Goal: Task Accomplishment & Management: Manage account settings

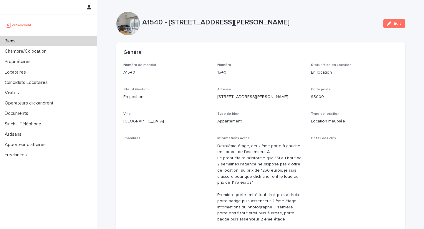
click at [15, 70] on p "Locataires" at bounding box center [16, 72] width 28 height 6
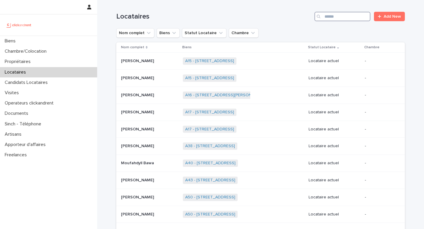
click at [341, 17] on input "Search" at bounding box center [342, 16] width 56 height 9
type input "*********"
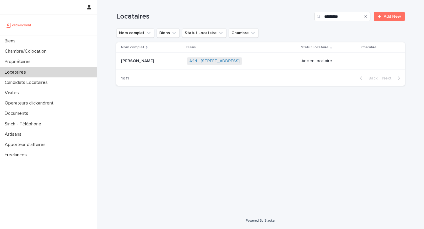
click at [153, 62] on p "[PERSON_NAME]" at bounding box center [138, 60] width 34 height 6
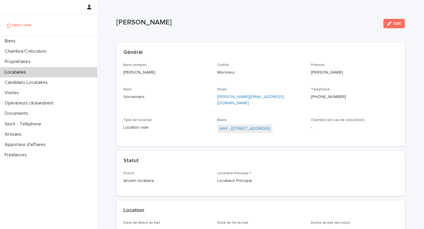
click at [32, 72] on div "Locataires" at bounding box center [48, 72] width 97 height 10
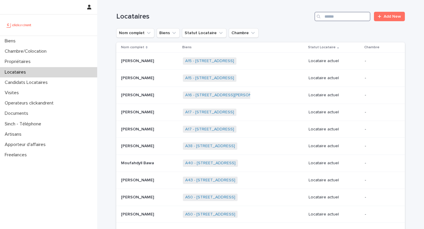
click at [345, 15] on input "Search" at bounding box center [342, 16] width 56 height 9
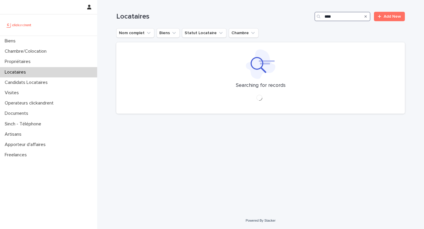
type input "*****"
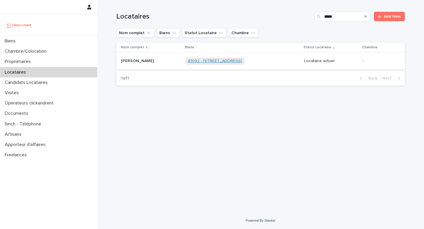
click at [208, 63] on link "A1092 - [STREET_ADDRESS]" at bounding box center [215, 61] width 54 height 5
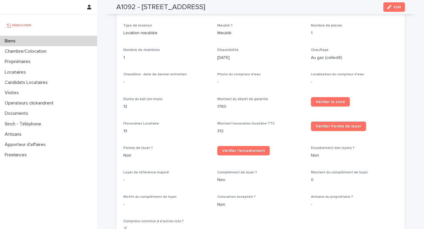
scroll to position [546, 0]
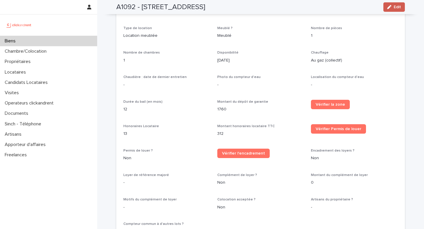
click at [396, 9] on span "Edit" at bounding box center [397, 7] width 7 height 4
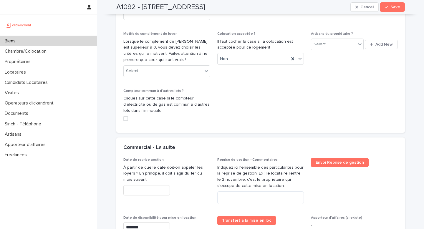
scroll to position [1274, 0]
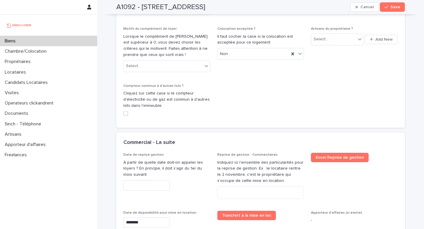
click at [126, 111] on span at bounding box center [125, 113] width 5 height 5
click at [394, 8] on span "Save" at bounding box center [395, 7] width 10 height 4
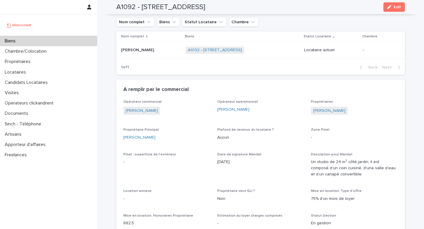
scroll to position [244, 0]
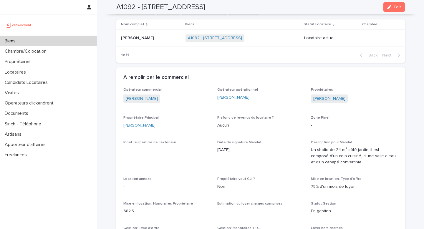
click at [333, 101] on link "[PERSON_NAME]" at bounding box center [329, 99] width 32 height 6
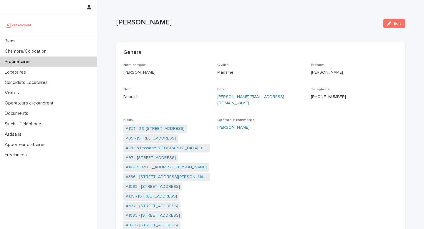
click at [166, 135] on link "A95 - [STREET_ADDRESS]" at bounding box center [151, 138] width 50 height 6
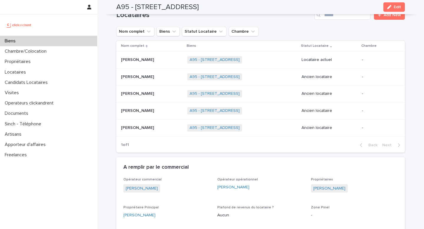
scroll to position [191, 0]
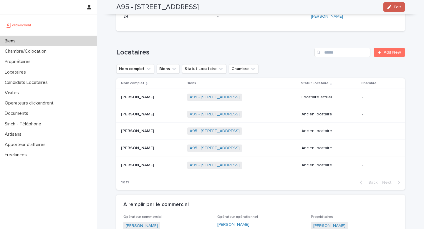
click at [395, 7] on span "Edit" at bounding box center [397, 7] width 7 height 4
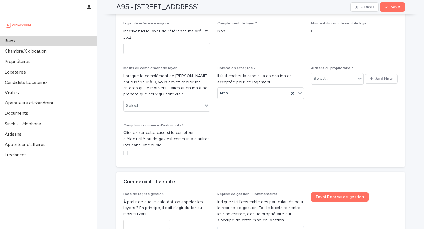
scroll to position [1331, 0]
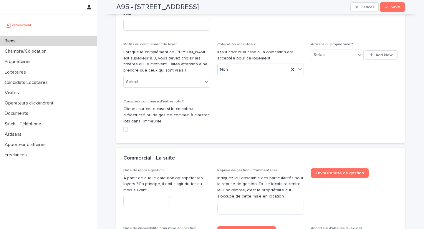
click at [124, 127] on span at bounding box center [125, 129] width 5 height 5
click at [390, 12] on div "A95 - [STREET_ADDRESS] Save" at bounding box center [260, 7] width 289 height 14
click at [392, 9] on span "Save" at bounding box center [395, 7] width 10 height 4
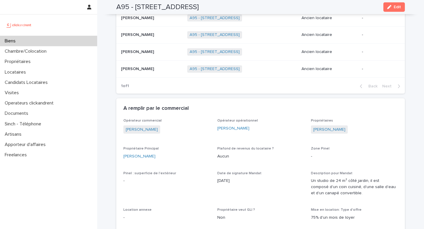
scroll to position [304, 0]
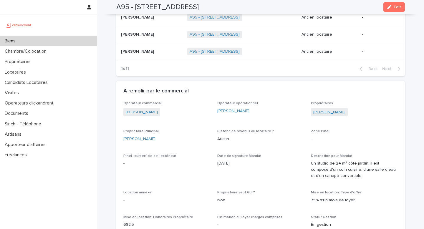
click at [325, 112] on link "[PERSON_NAME]" at bounding box center [329, 112] width 32 height 6
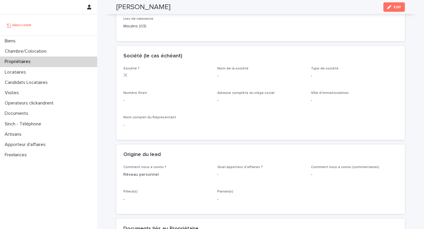
scroll to position [130, 0]
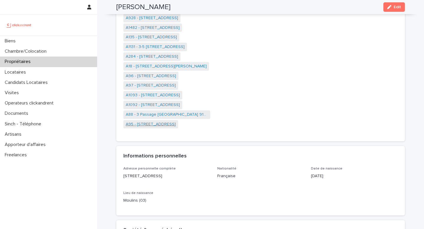
click at [173, 121] on link "A95 - [STREET_ADDRESS]" at bounding box center [151, 124] width 50 height 6
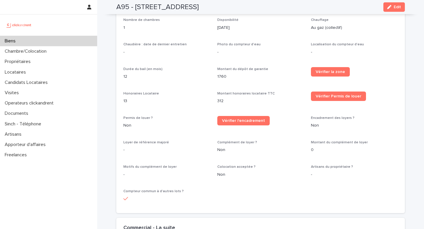
scroll to position [626, 0]
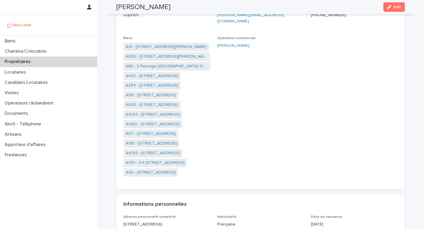
scroll to position [82, 0]
click at [142, 92] on link "A96 - [STREET_ADDRESS]" at bounding box center [151, 95] width 50 height 6
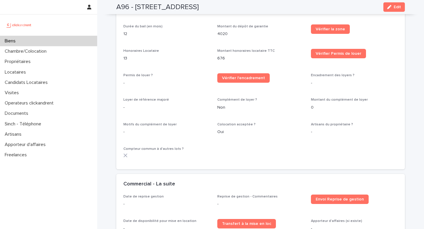
scroll to position [777, 0]
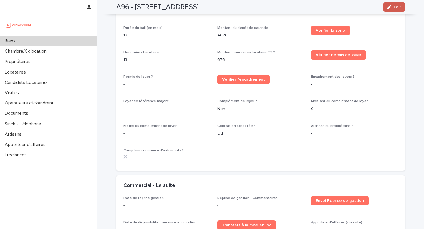
click at [400, 10] on button "Edit" at bounding box center [393, 6] width 21 height 9
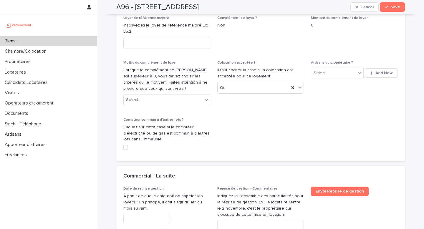
scroll to position [1451, 0]
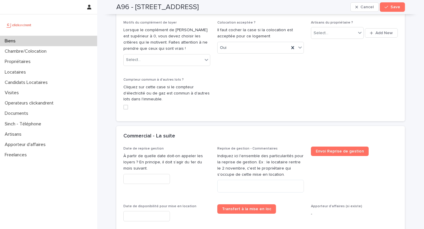
click at [126, 105] on span at bounding box center [125, 107] width 5 height 5
click at [390, 6] on div "button" at bounding box center [388, 7] width 6 height 4
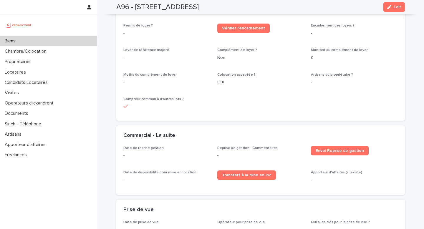
scroll to position [825, 0]
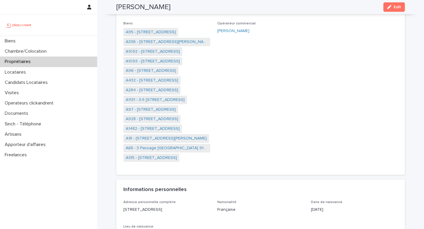
scroll to position [99, 0]
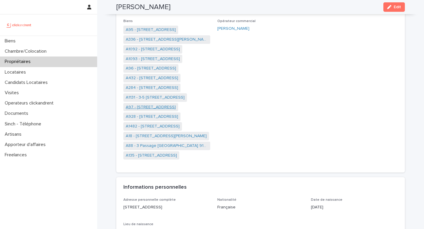
click at [141, 104] on link "A97 - [STREET_ADDRESS]" at bounding box center [151, 107] width 50 height 6
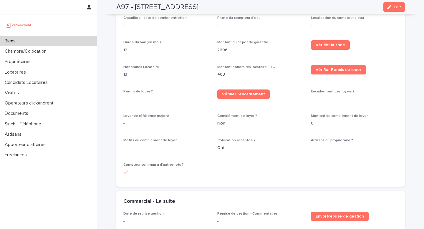
scroll to position [660, 0]
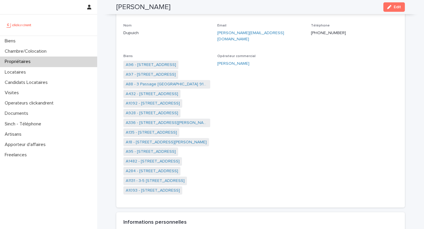
scroll to position [62, 0]
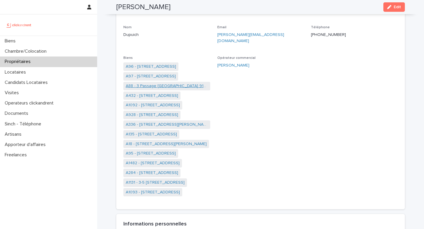
click at [138, 83] on link "A88 - 3 Passage [GEOGRAPHIC_DATA] 91400" at bounding box center [167, 86] width 82 height 6
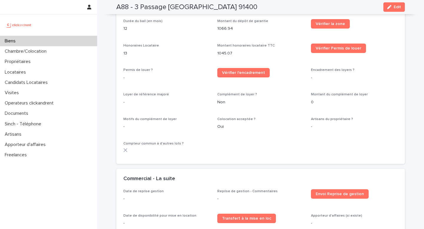
scroll to position [746, 0]
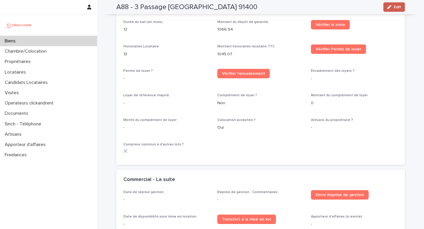
click at [395, 4] on button "Edit" at bounding box center [393, 6] width 21 height 9
click at [400, 7] on span "Edit" at bounding box center [397, 7] width 7 height 4
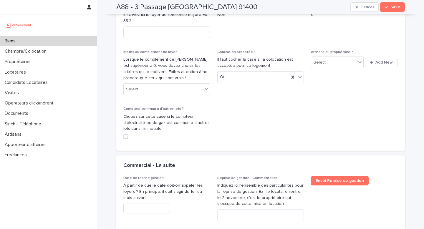
scroll to position [1379, 0]
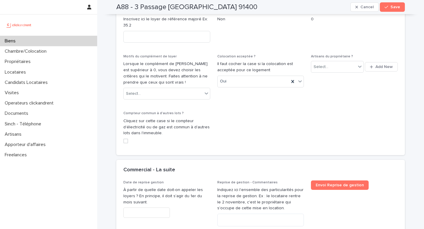
click at [128, 139] on span at bounding box center [125, 141] width 5 height 5
click at [393, 6] on span "Save" at bounding box center [395, 7] width 10 height 4
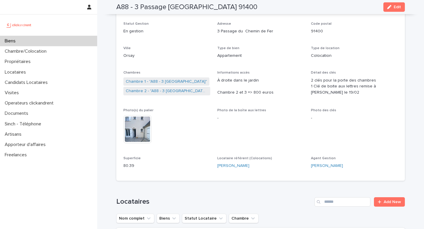
scroll to position [59, 0]
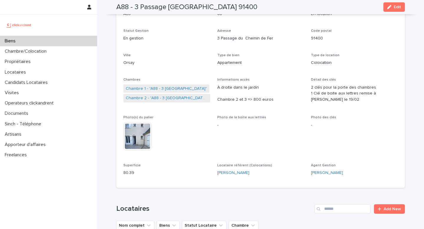
click at [266, 144] on span "Photo de la boîte aux lettres -" at bounding box center [260, 135] width 87 height 41
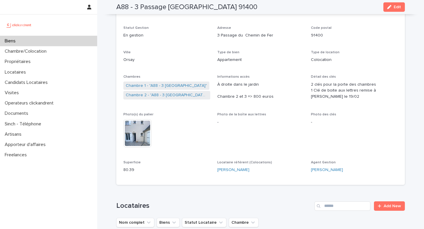
scroll to position [1227, 0]
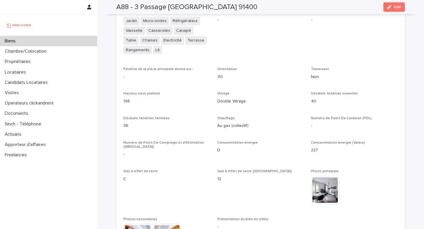
click at [288, 124] on p "Au gaz (collectif)" at bounding box center [260, 126] width 87 height 6
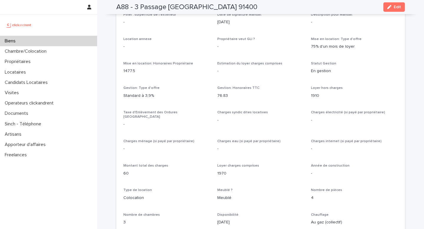
scroll to position [0, 0]
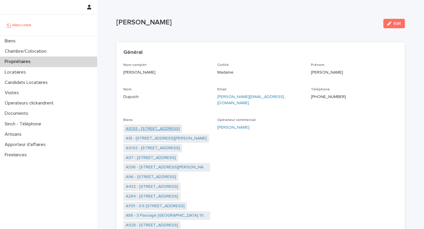
click at [155, 126] on link "A1093 - [STREET_ADDRESS]" at bounding box center [153, 129] width 54 height 6
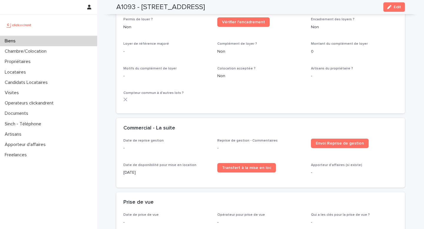
scroll to position [728, 0]
click at [395, 8] on span "Edit" at bounding box center [397, 7] width 7 height 4
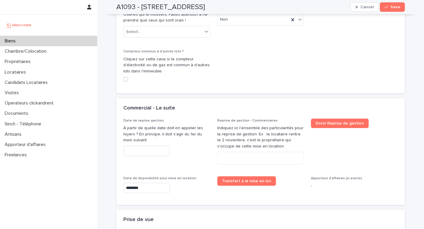
scroll to position [1360, 0]
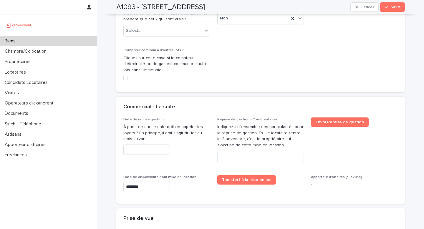
click at [126, 76] on span at bounding box center [125, 78] width 5 height 5
click at [393, 7] on span "Save" at bounding box center [395, 7] width 10 height 4
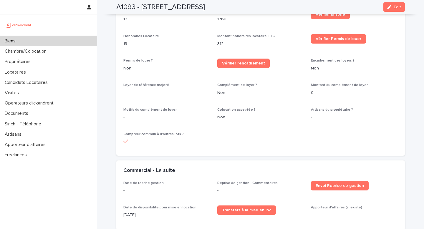
scroll to position [685, 0]
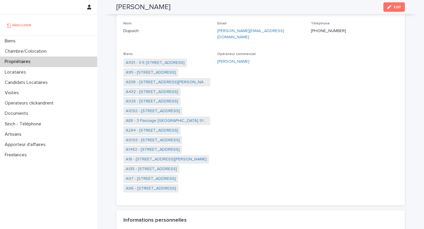
scroll to position [47, 0]
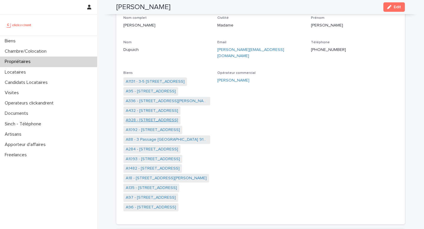
click at [160, 117] on link "A928 - [STREET_ADDRESS]" at bounding box center [152, 120] width 52 height 6
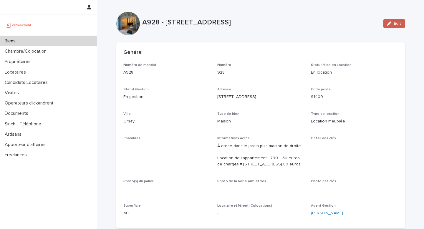
click at [395, 24] on span "Edit" at bounding box center [397, 23] width 7 height 4
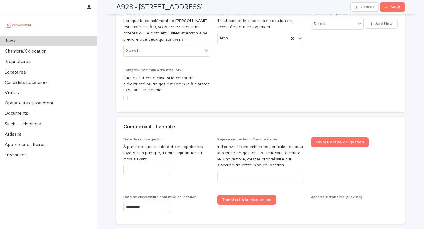
scroll to position [1345, 0]
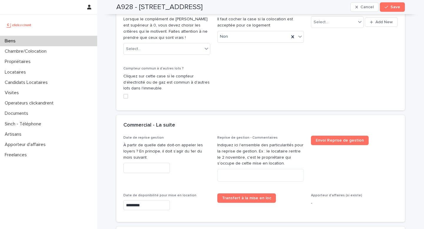
click at [127, 97] on div "Compteur commun à d'autres lots ? Cliquez sur cette case si le compteur d'élect…" at bounding box center [166, 85] width 87 height 37
click at [127, 94] on span at bounding box center [125, 96] width 5 height 5
click at [389, 7] on div "button" at bounding box center [388, 7] width 6 height 4
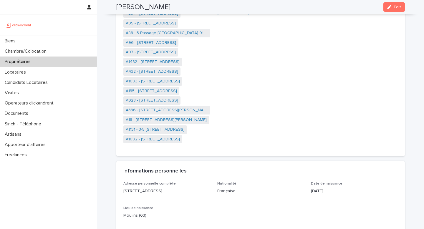
scroll to position [115, 0]
click at [174, 127] on link "A1131 - 3-5 [STREET_ADDRESS]" at bounding box center [155, 130] width 59 height 6
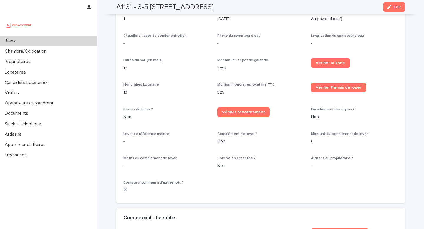
scroll to position [601, 0]
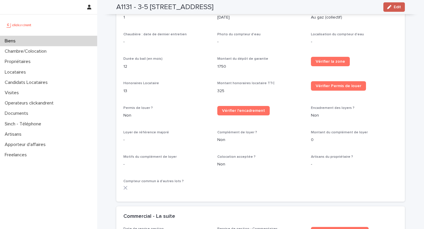
click at [399, 8] on span "Edit" at bounding box center [397, 7] width 7 height 4
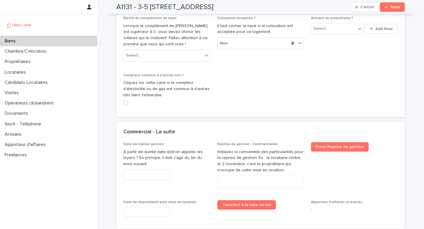
scroll to position [1289, 0]
click at [125, 100] on span at bounding box center [125, 102] width 5 height 5
click at [394, 8] on span "Save" at bounding box center [395, 7] width 10 height 4
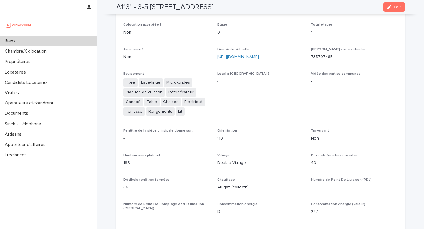
click at [367, 118] on div "**********" at bounding box center [260, 94] width 274 height 770
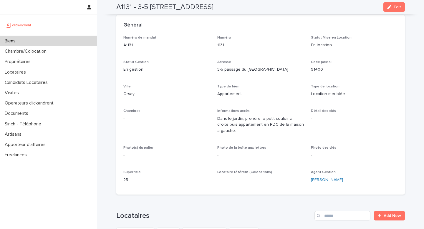
scroll to position [0, 0]
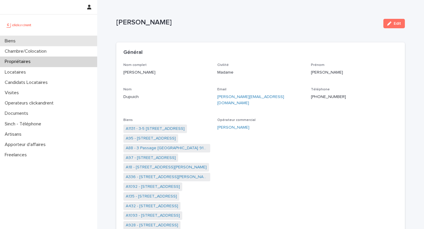
click at [47, 42] on div "Biens" at bounding box center [48, 41] width 97 height 10
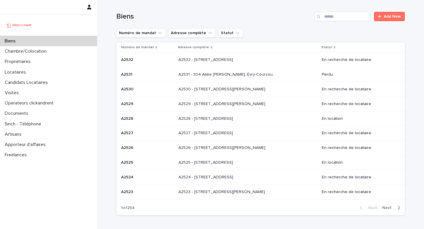
click at [327, 22] on div "Biens Add New" at bounding box center [260, 14] width 289 height 28
click at [330, 17] on input "Search" at bounding box center [342, 16] width 56 height 9
click at [22, 63] on p "Propriétaires" at bounding box center [18, 62] width 33 height 6
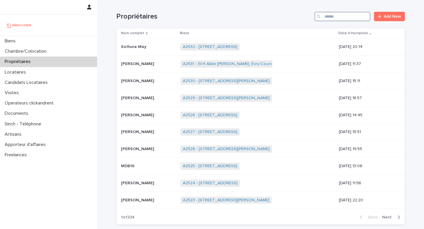
click at [339, 14] on input "Search" at bounding box center [342, 16] width 56 height 9
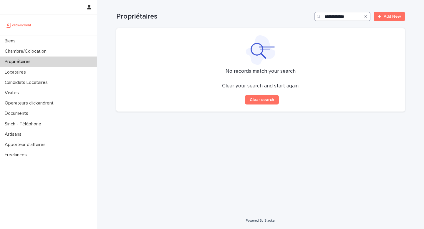
type input "**********"
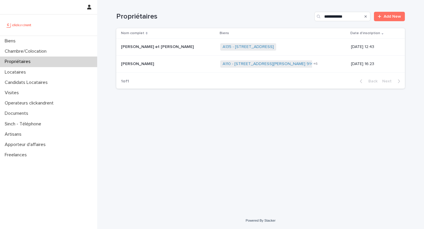
click at [128, 66] on p "[PERSON_NAME]" at bounding box center [138, 63] width 34 height 6
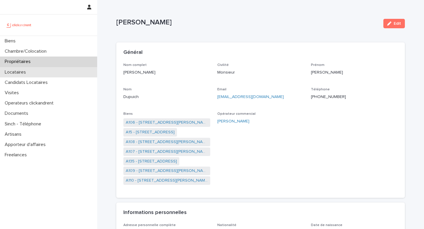
click at [23, 70] on p "Locataires" at bounding box center [16, 72] width 28 height 6
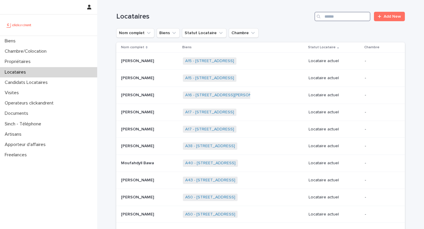
click at [334, 19] on input "Search" at bounding box center [342, 16] width 56 height 9
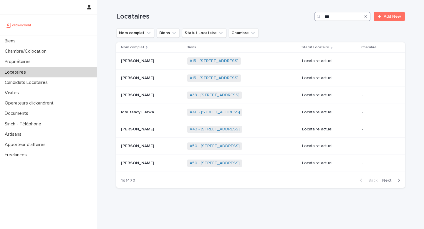
type input "****"
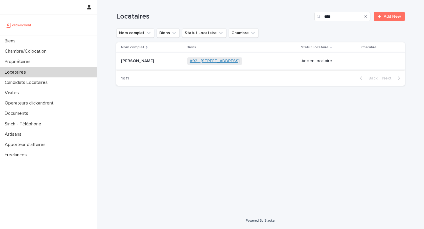
click at [209, 62] on link "A92 - [STREET_ADDRESS]" at bounding box center [215, 61] width 50 height 5
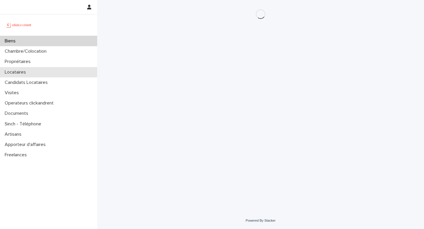
click at [24, 71] on p "Locataires" at bounding box center [16, 72] width 28 height 6
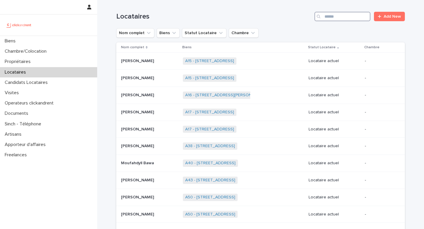
click at [332, 19] on input "Search" at bounding box center [342, 16] width 56 height 9
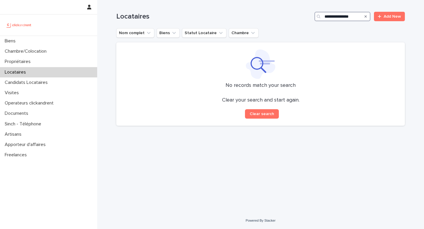
click at [343, 17] on input "**********" at bounding box center [342, 16] width 56 height 9
type input "**********"
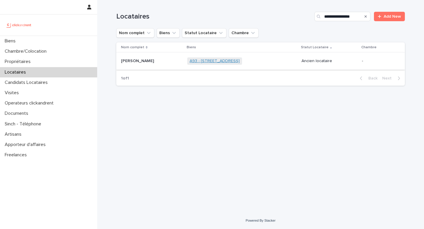
click at [218, 60] on link "A93 - [STREET_ADDRESS]" at bounding box center [215, 61] width 50 height 5
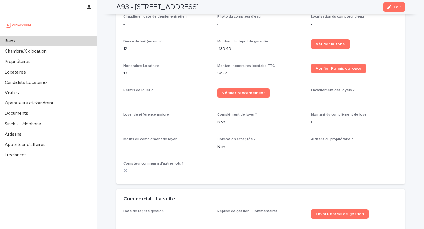
scroll to position [670, 0]
click at [395, 7] on span "Edit" at bounding box center [397, 7] width 7 height 4
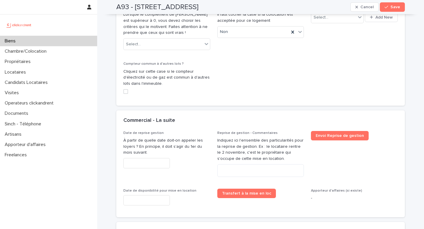
scroll to position [1361, 0]
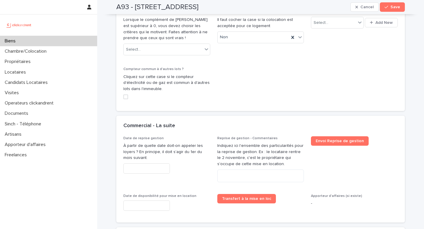
click at [127, 95] on span at bounding box center [125, 97] width 5 height 5
click at [398, 7] on span "Save" at bounding box center [395, 7] width 10 height 4
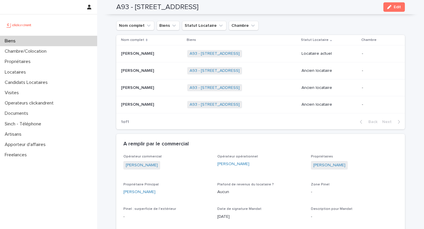
scroll to position [250, 0]
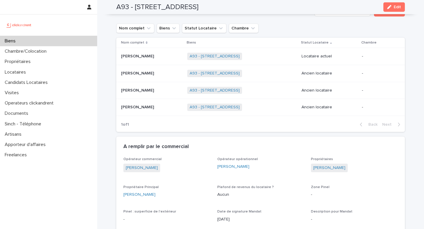
drag, startPoint x: 363, startPoint y: 169, endPoint x: 308, endPoint y: 168, distance: 55.4
copy link "[PERSON_NAME]"
click at [309, 30] on div "Nom complet Biens Statut Locataire Chambre" at bounding box center [260, 28] width 289 height 9
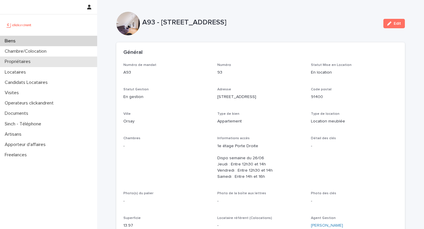
click at [31, 61] on p "Propriétaires" at bounding box center [18, 62] width 33 height 6
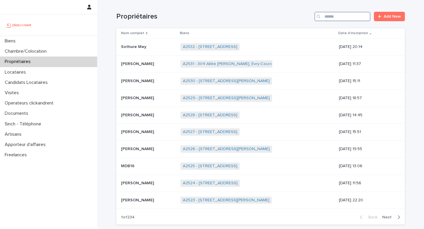
click at [346, 18] on input "Search" at bounding box center [342, 16] width 56 height 9
paste input "**********"
type input "**********"
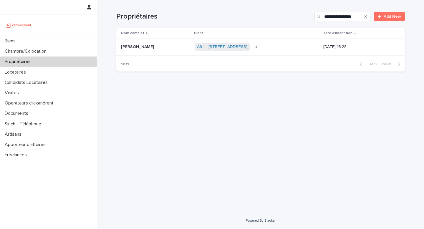
click at [257, 46] on span "+ 14" at bounding box center [254, 47] width 5 height 4
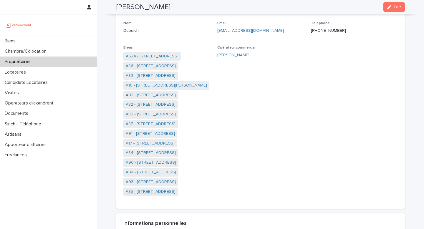
scroll to position [74, 0]
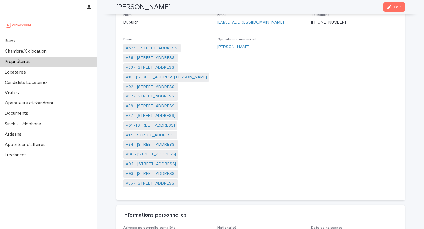
click at [159, 173] on link "A93 - [STREET_ADDRESS]" at bounding box center [151, 174] width 50 height 6
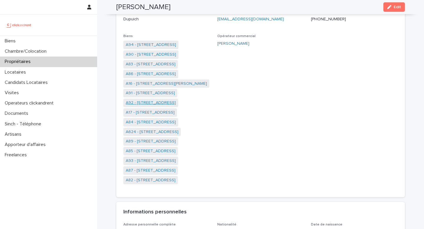
scroll to position [83, 0]
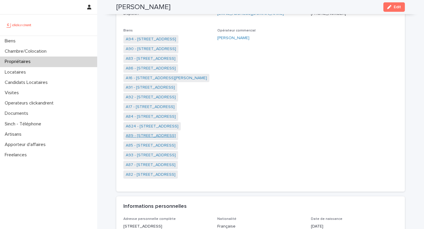
click at [169, 137] on link "A89 - [STREET_ADDRESS]" at bounding box center [151, 136] width 50 height 6
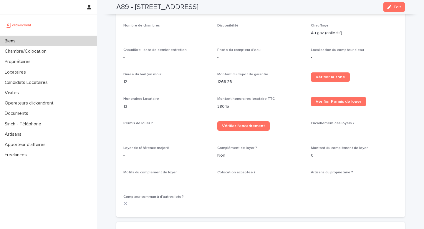
scroll to position [574, 0]
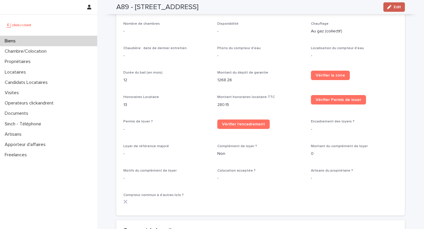
click at [395, 6] on span "Edit" at bounding box center [397, 7] width 7 height 4
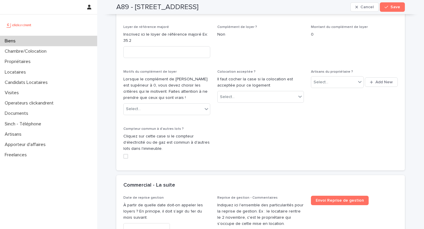
scroll to position [1246, 0]
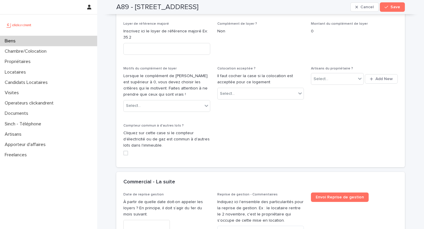
click at [126, 151] on span at bounding box center [125, 153] width 5 height 5
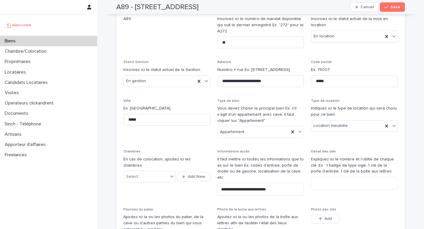
scroll to position [0, 0]
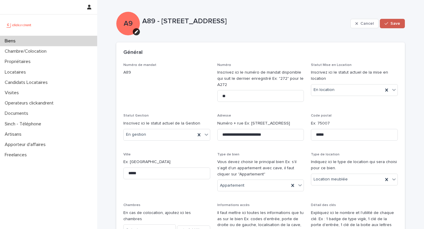
click at [387, 26] on button "Save" at bounding box center [392, 23] width 25 height 9
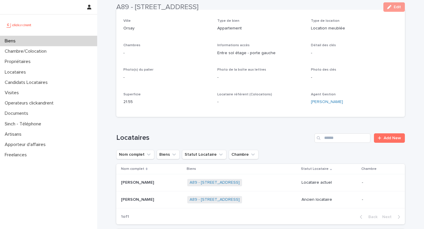
scroll to position [133, 0]
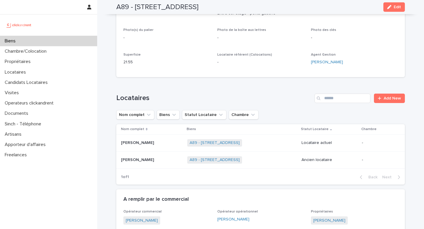
click at [156, 143] on p at bounding box center [152, 142] width 62 height 5
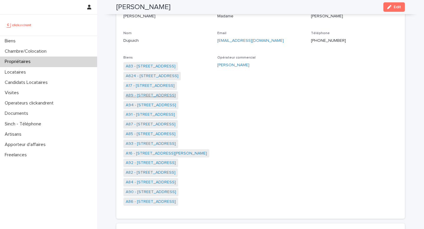
scroll to position [54, 0]
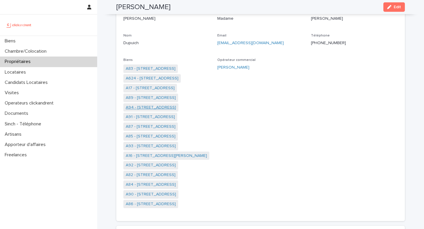
click at [152, 107] on link "A94 - [STREET_ADDRESS]" at bounding box center [151, 108] width 50 height 6
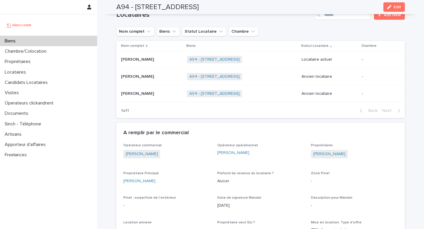
scroll to position [276, 0]
click at [154, 65] on td "[PERSON_NAME] [PERSON_NAME]" at bounding box center [150, 60] width 68 height 17
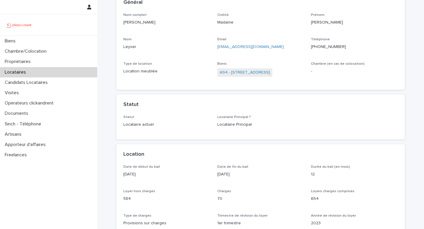
scroll to position [53, 0]
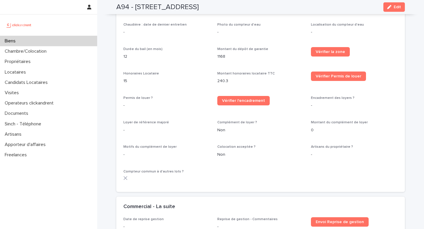
scroll to position [677, 0]
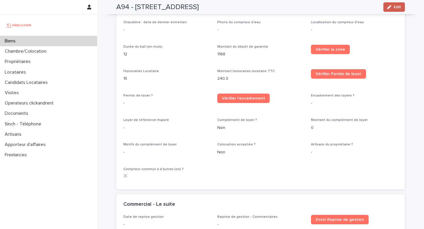
click at [400, 7] on span "Edit" at bounding box center [397, 7] width 7 height 4
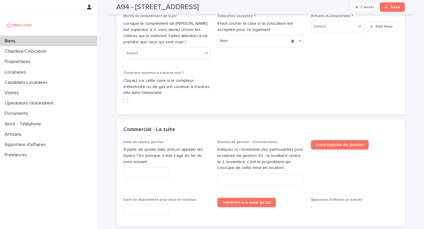
scroll to position [1369, 0]
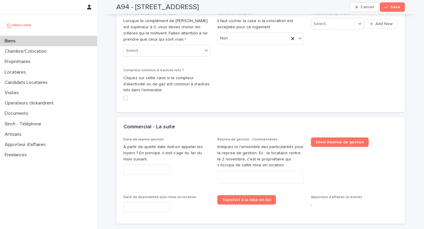
click at [124, 96] on span at bounding box center [125, 98] width 5 height 5
click at [398, 5] on span "Save" at bounding box center [395, 7] width 10 height 4
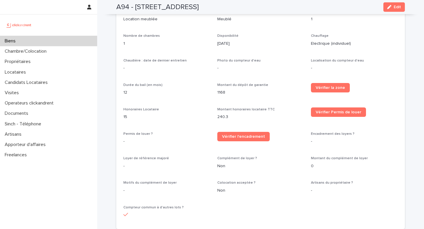
scroll to position [497, 0]
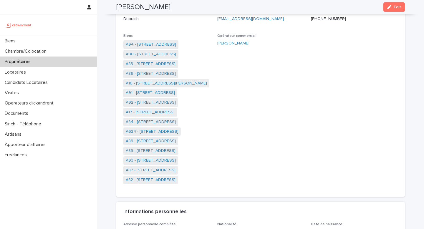
scroll to position [79, 0]
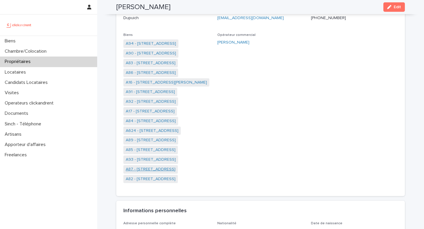
click at [154, 170] on link "A87 - [STREET_ADDRESS]" at bounding box center [151, 169] width 50 height 6
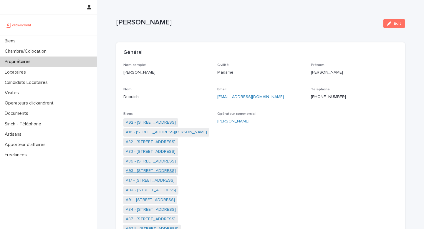
click at [154, 170] on link "A93 - [STREET_ADDRESS]" at bounding box center [151, 171] width 50 height 6
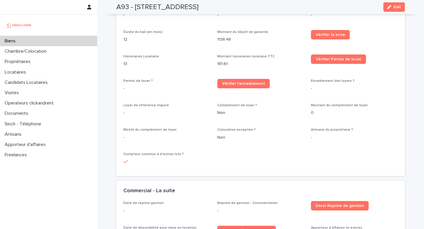
scroll to position [683, 0]
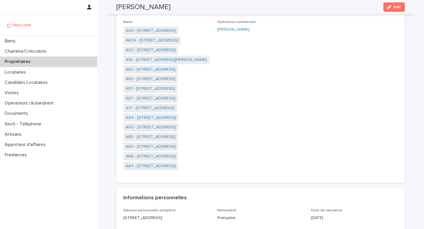
scroll to position [85, 0]
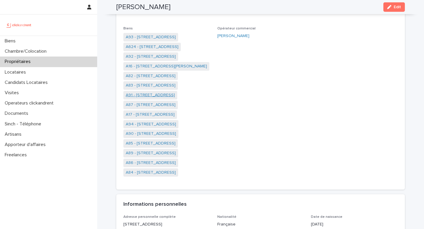
click at [138, 96] on link "A91 - [STREET_ADDRESS]" at bounding box center [150, 95] width 49 height 6
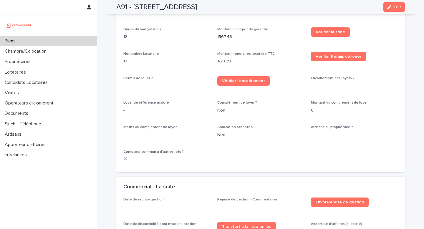
scroll to position [725, 0]
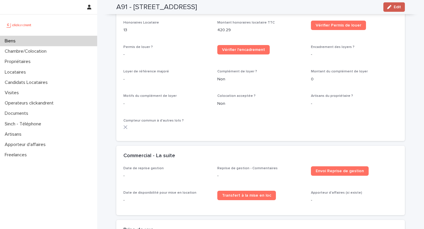
click at [394, 7] on div "button" at bounding box center [390, 7] width 6 height 4
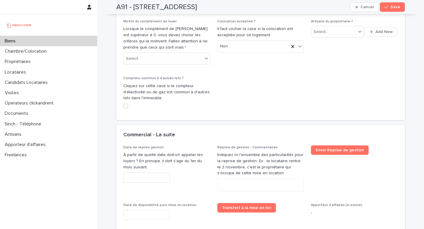
scroll to position [1351, 0]
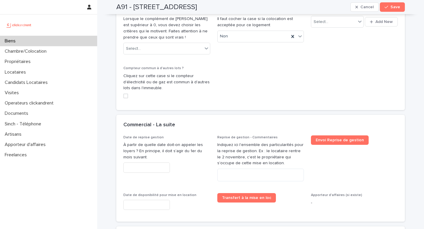
click at [129, 94] on label at bounding box center [166, 96] width 87 height 5
click at [393, 6] on span "Save" at bounding box center [395, 7] width 10 height 4
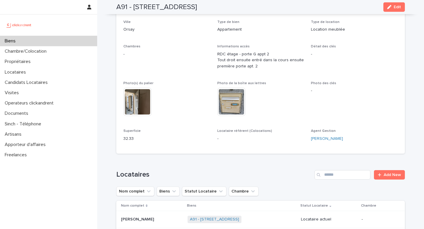
scroll to position [0, 0]
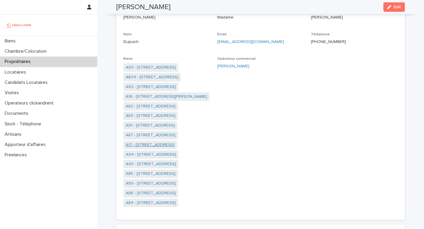
scroll to position [56, 0]
click at [150, 155] on link "A94 - [STREET_ADDRESS]" at bounding box center [151, 154] width 50 height 6
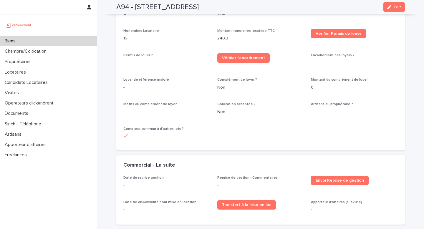
scroll to position [721, 0]
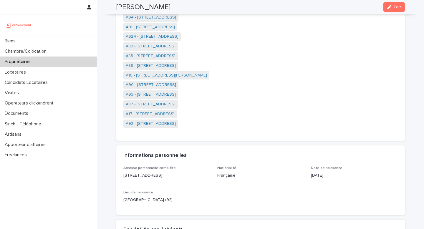
scroll to position [132, 0]
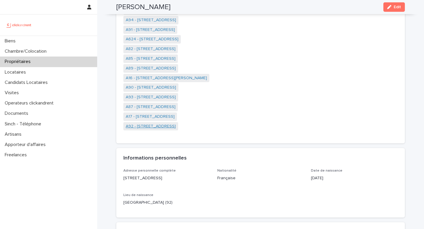
click at [153, 126] on link "A92 - [STREET_ADDRESS]" at bounding box center [151, 126] width 50 height 6
